Goal: Information Seeking & Learning: Learn about a topic

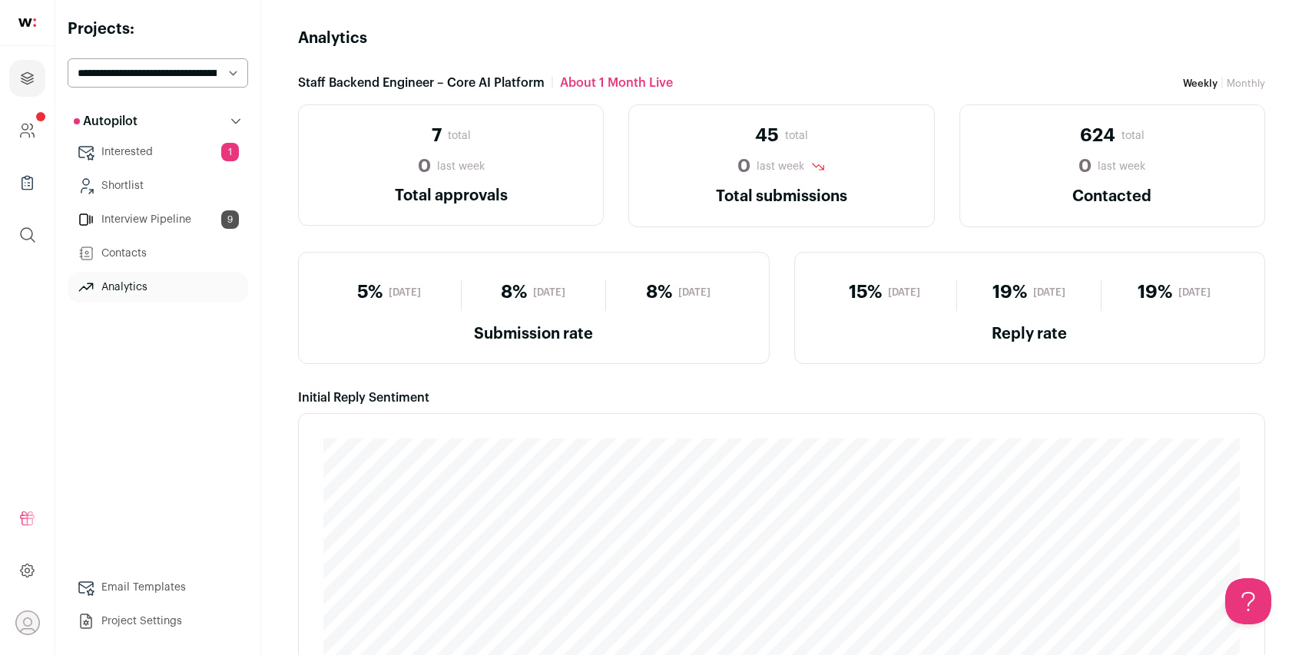
click at [128, 220] on link "Interview Pipeline 9" at bounding box center [158, 219] width 181 height 31
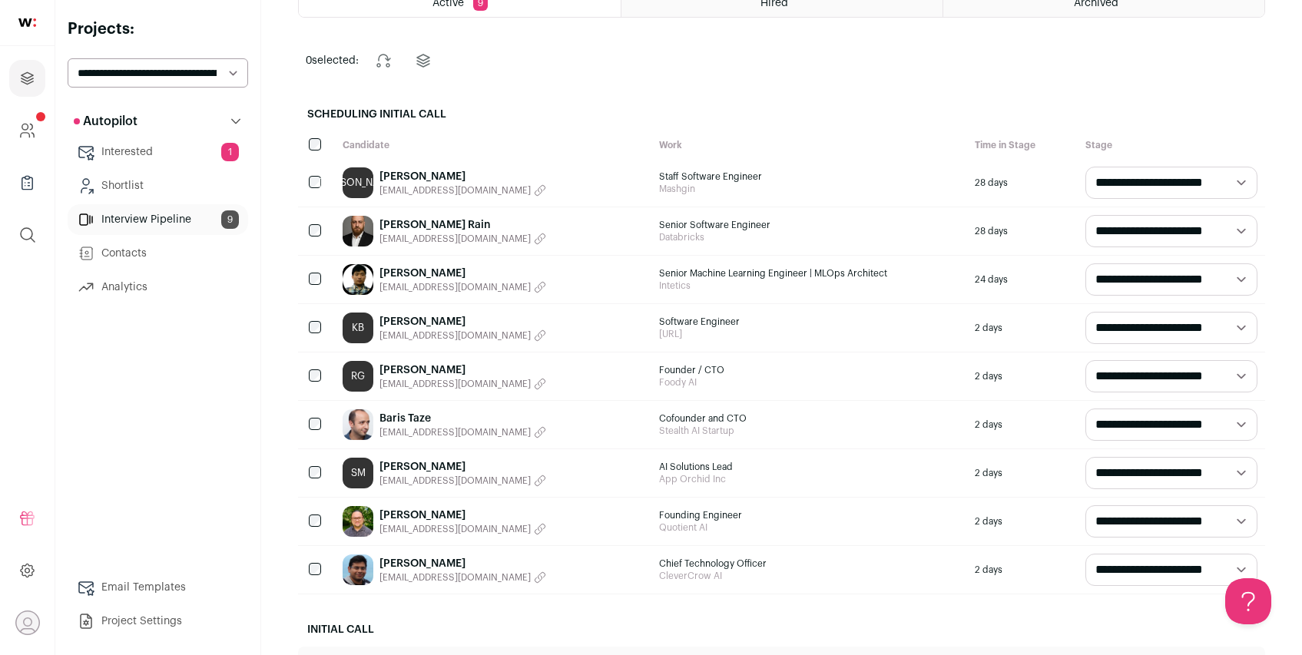
scroll to position [118, 0]
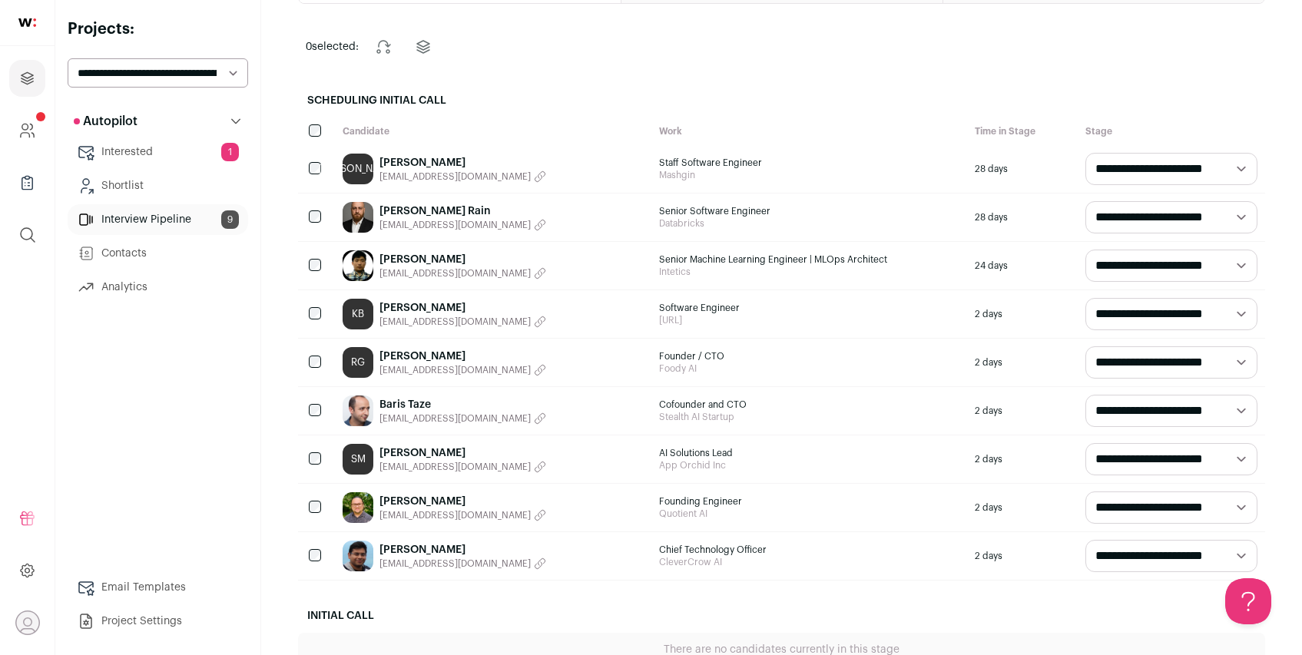
click at [410, 547] on link "[PERSON_NAME]" at bounding box center [463, 549] width 167 height 15
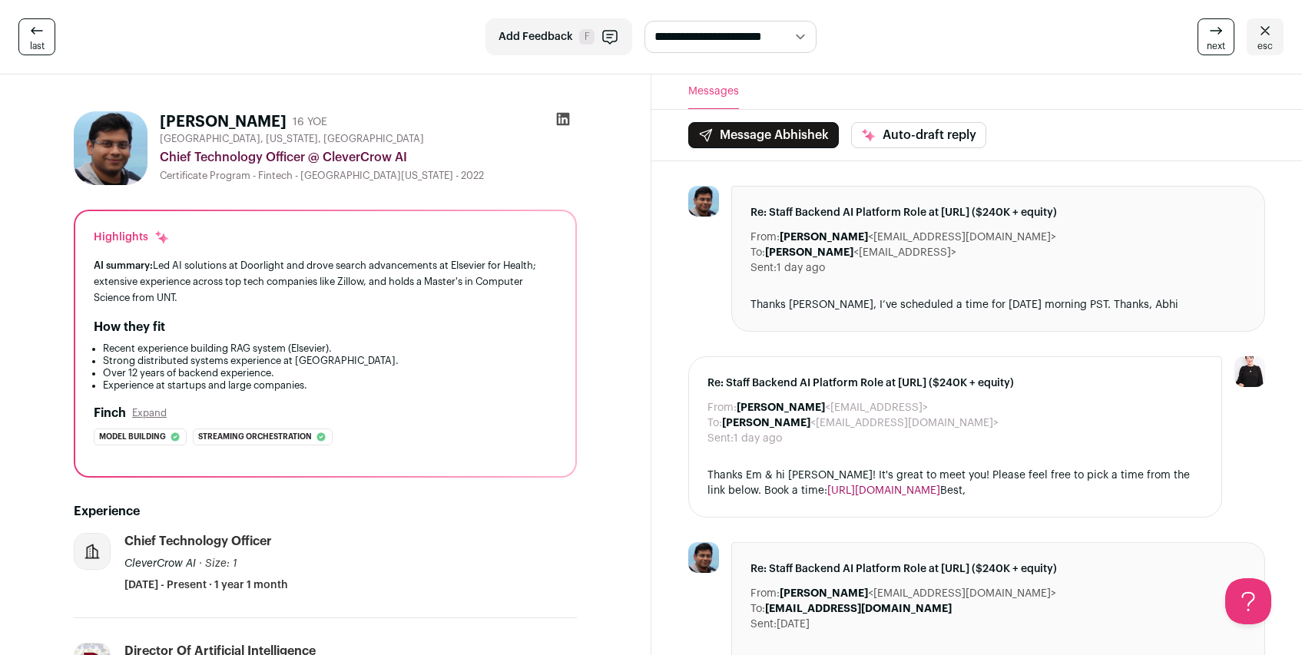
click at [562, 113] on icon at bounding box center [562, 119] width 13 height 13
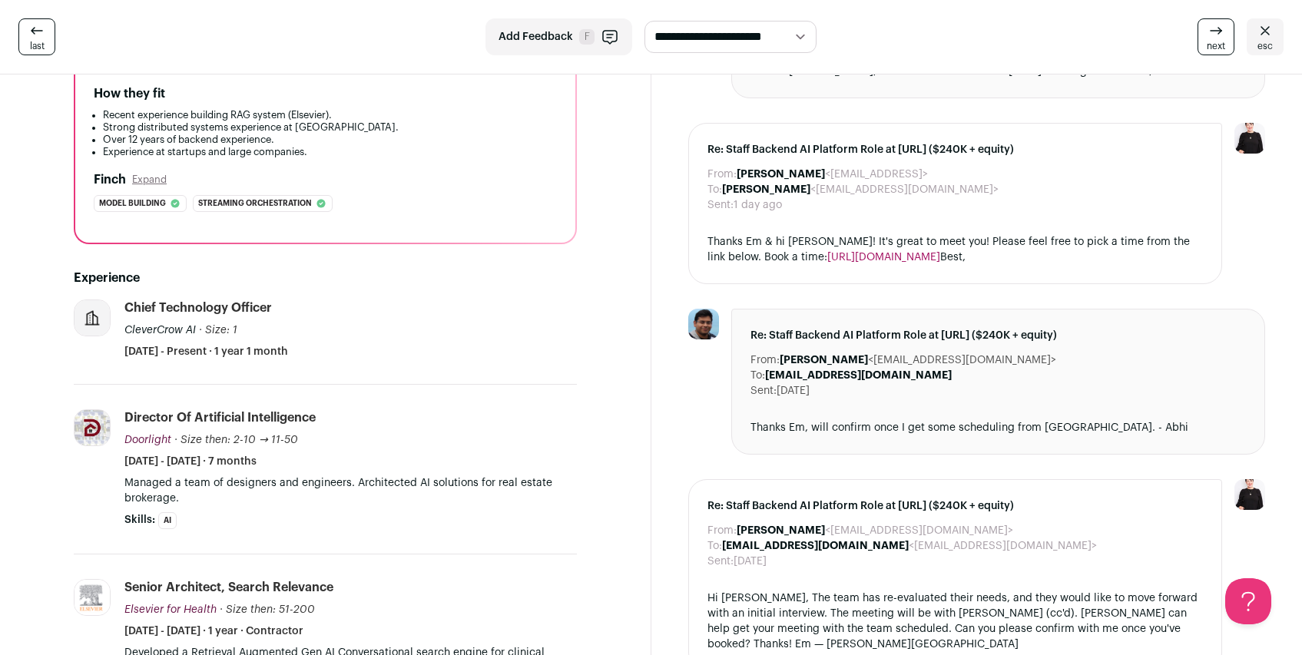
scroll to position [337, 0]
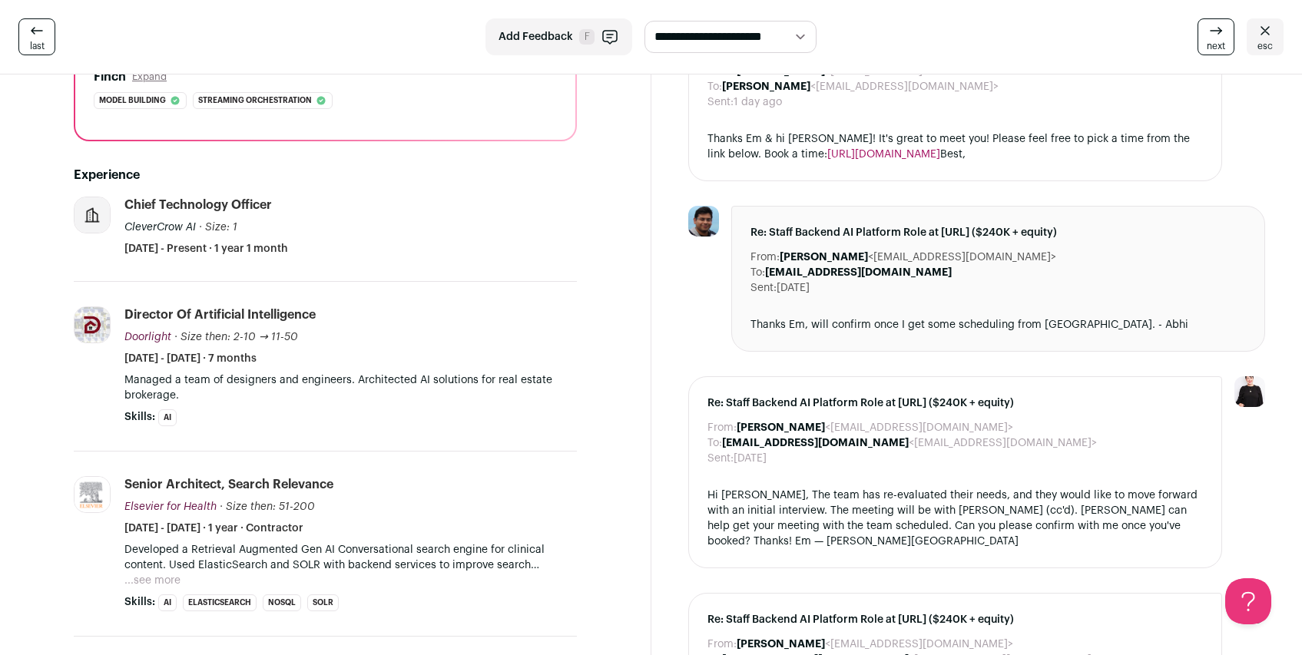
click at [177, 582] on button "...see more" at bounding box center [152, 580] width 56 height 15
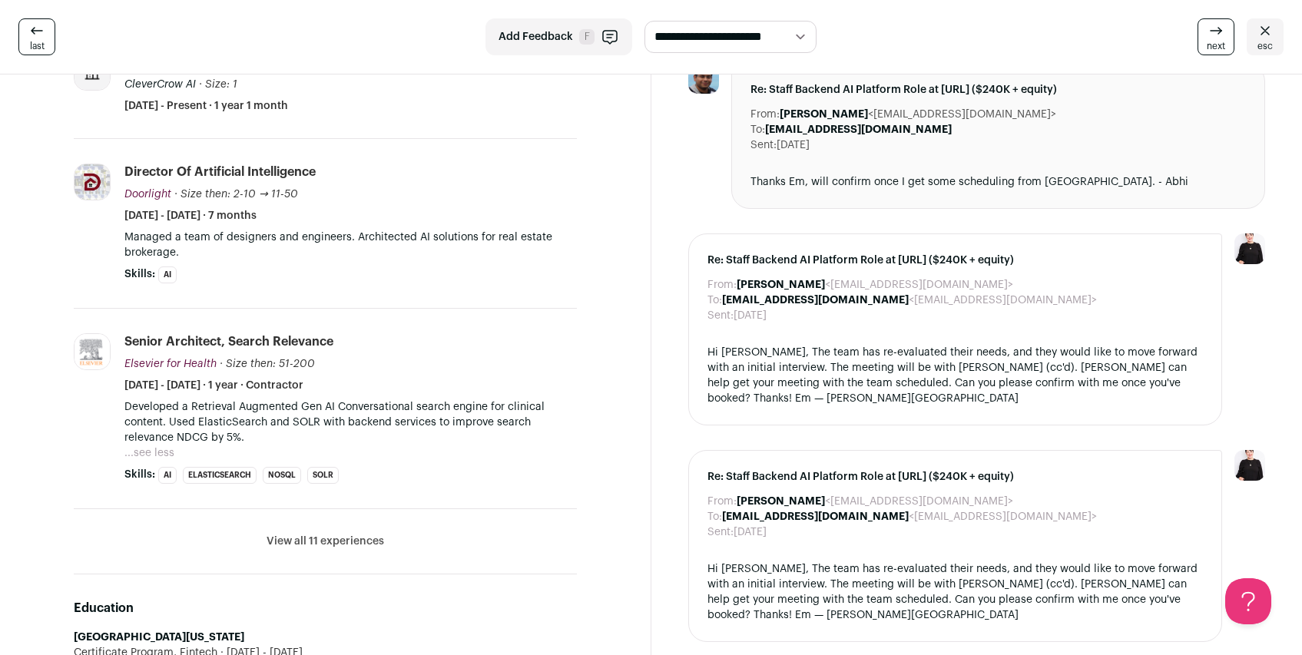
scroll to position [669, 0]
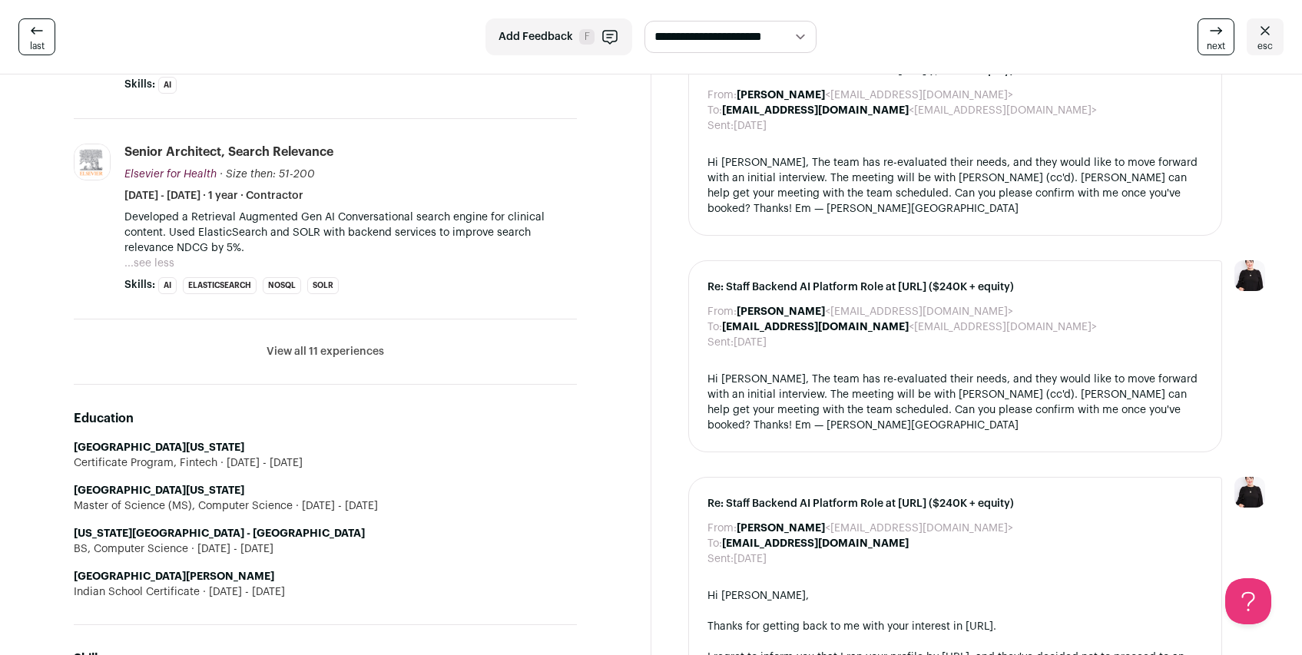
click at [356, 356] on button "View all 11 experiences" at bounding box center [326, 351] width 118 height 15
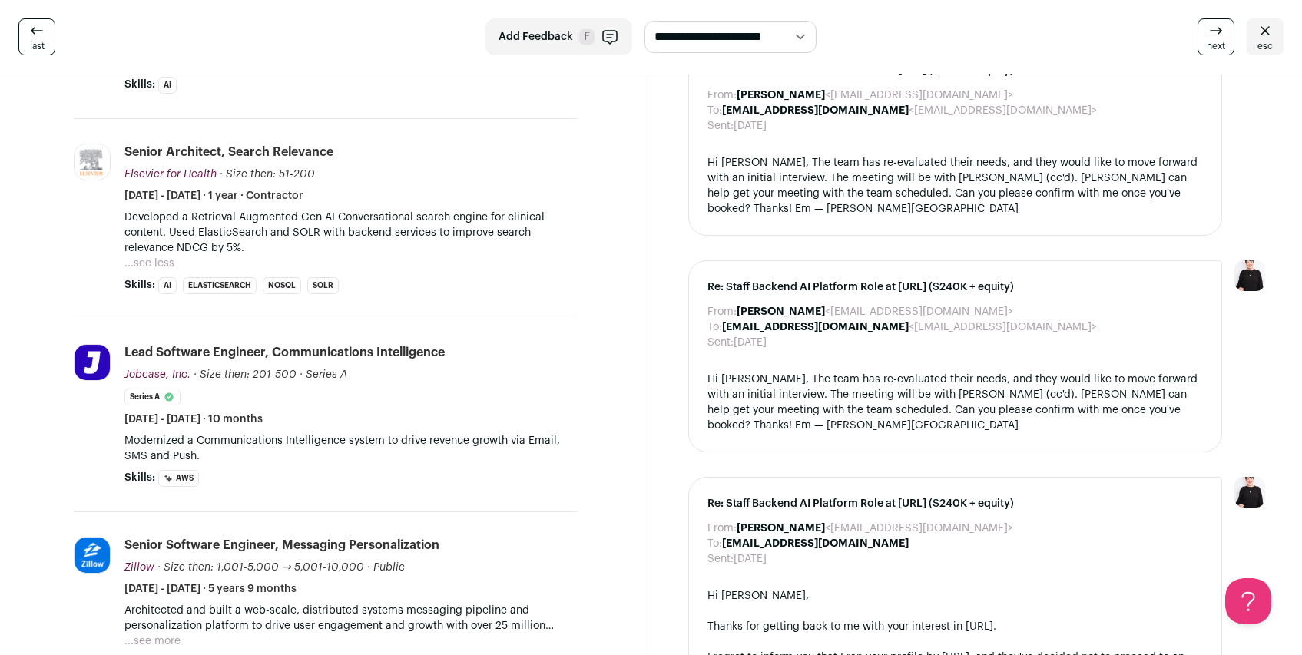
click at [157, 264] on button "...see less" at bounding box center [149, 263] width 50 height 15
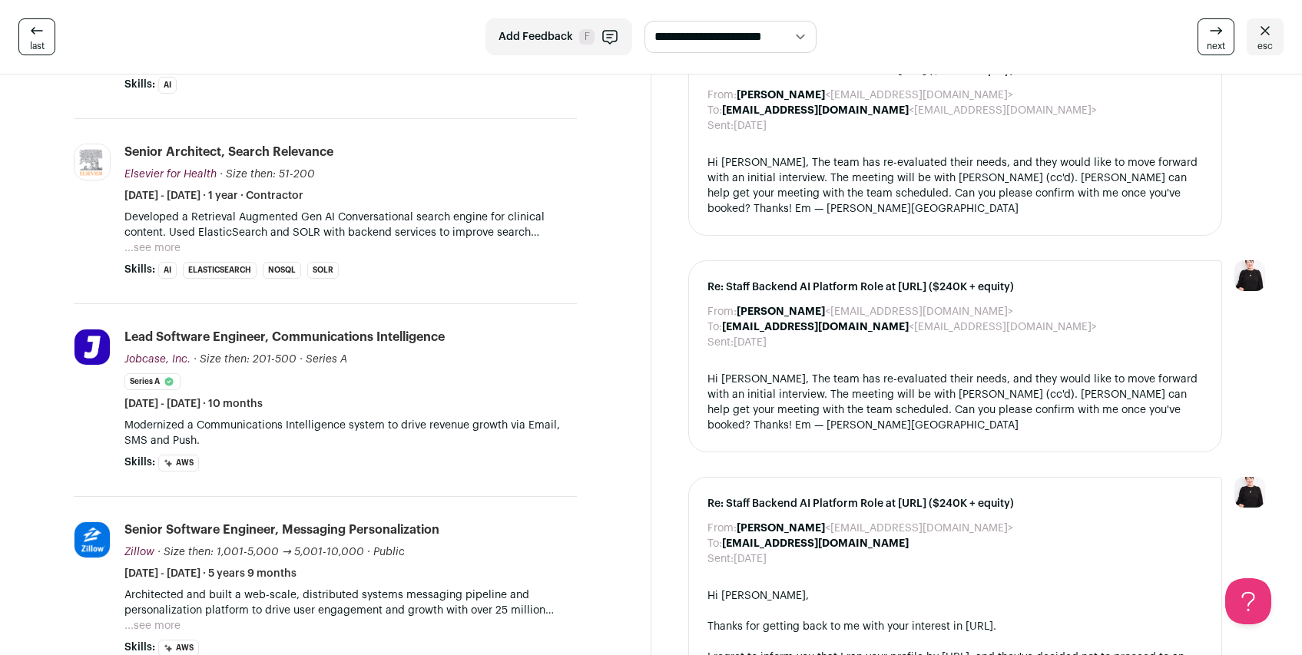
click at [152, 247] on button "...see more" at bounding box center [152, 247] width 56 height 15
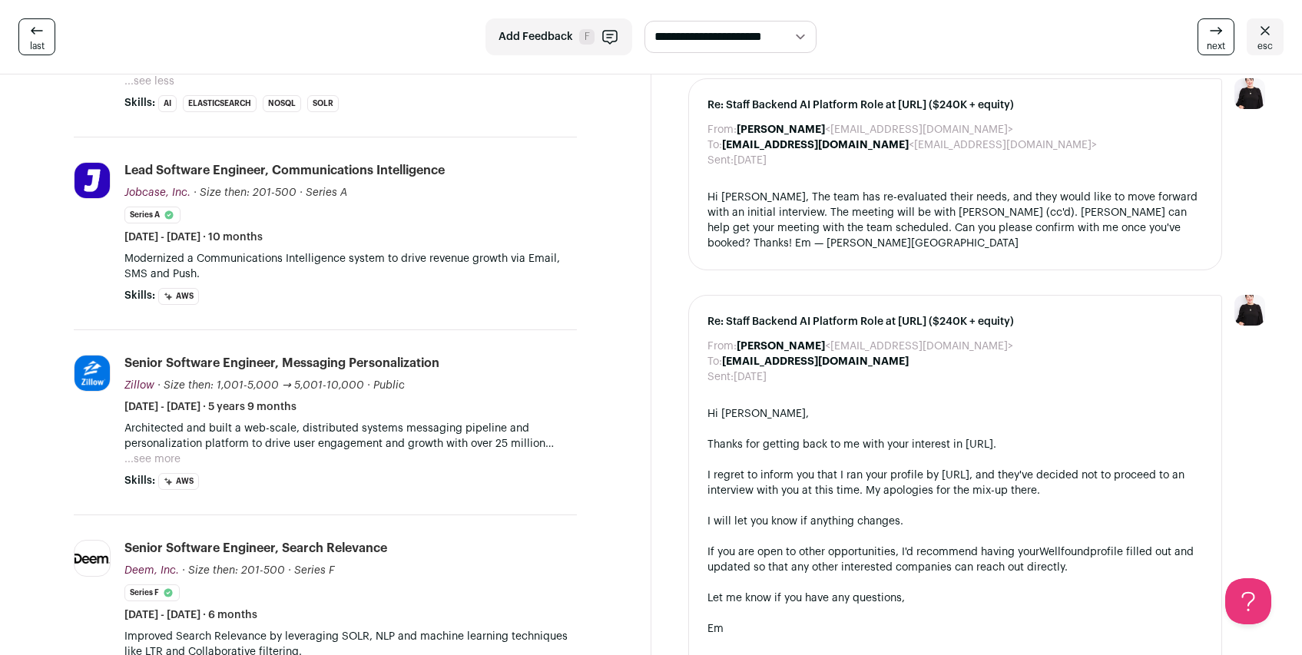
scroll to position [923, 0]
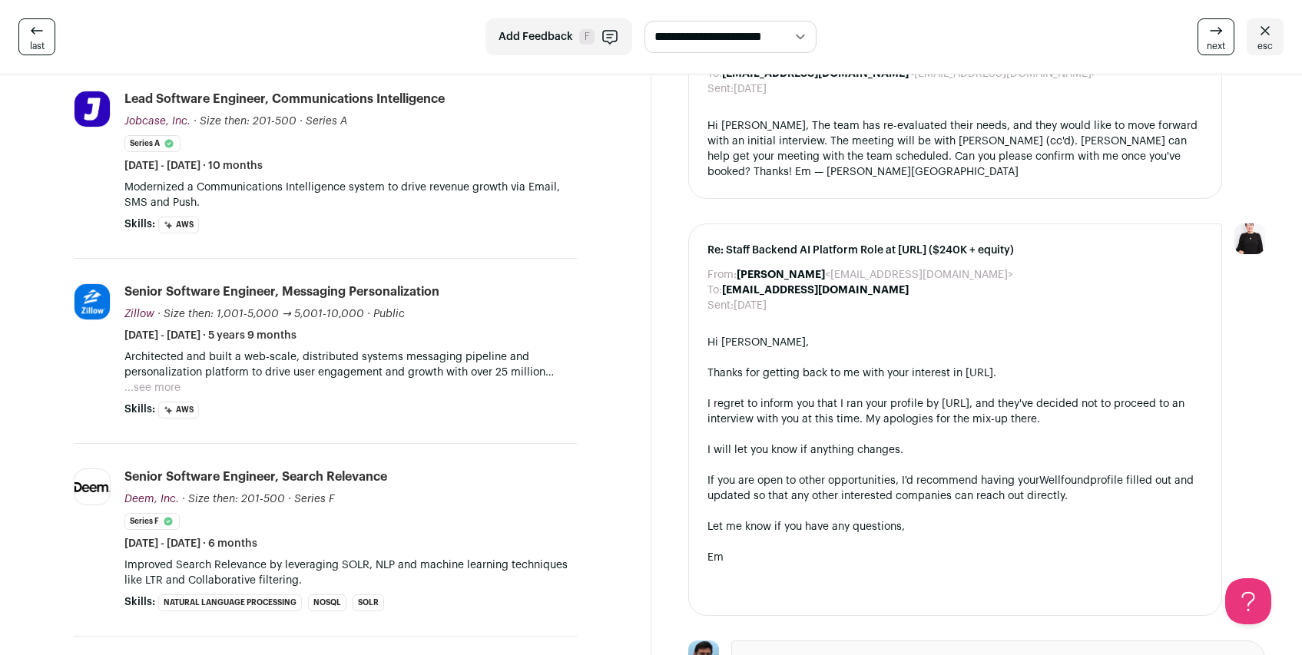
click at [150, 386] on button "...see more" at bounding box center [152, 387] width 56 height 15
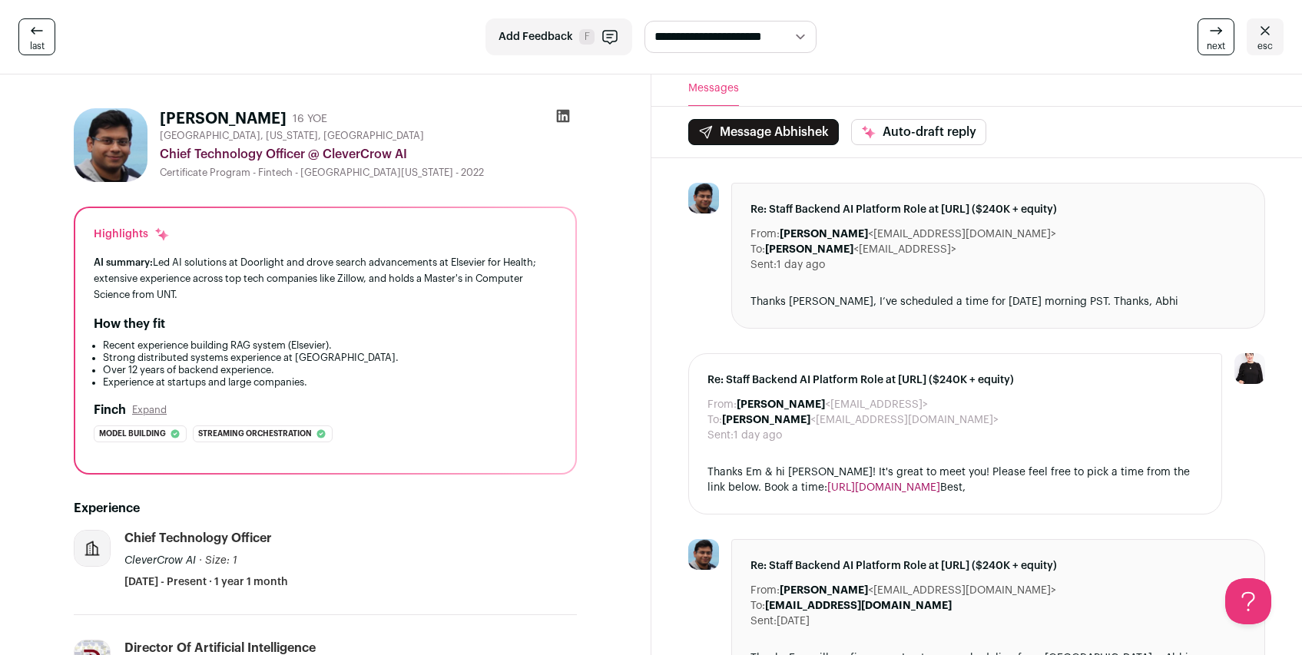
scroll to position [0, 0]
